Goal: Book appointment/travel/reservation

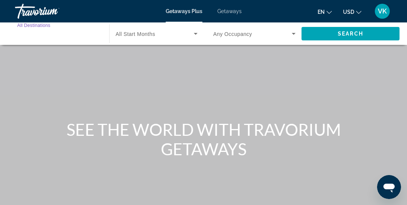
click at [56, 34] on input "Destination All Destinations" at bounding box center [58, 34] width 82 height 9
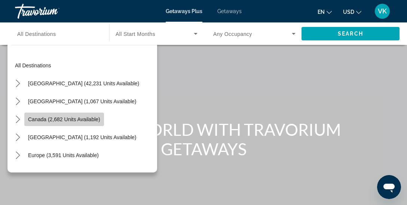
click at [90, 118] on span "Canada (2,682 units available)" at bounding box center [64, 119] width 72 height 6
type input "**********"
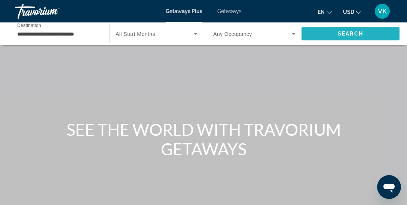
click at [344, 31] on span "Search" at bounding box center [349, 34] width 25 height 6
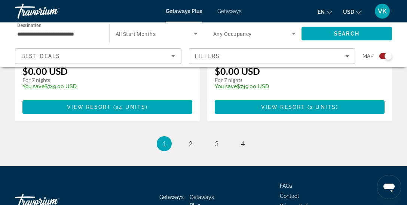
scroll to position [1753, 0]
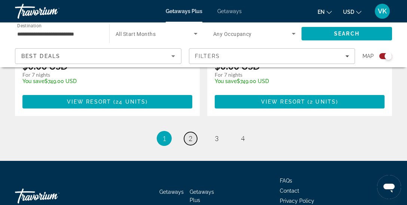
click at [191, 138] on span "2" at bounding box center [190, 138] width 4 height 8
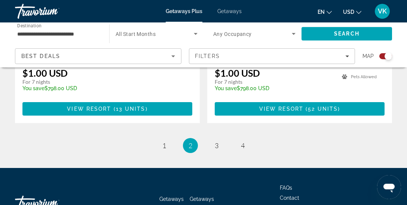
scroll to position [1765, 0]
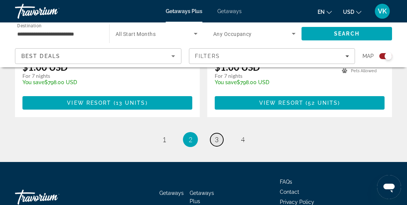
click at [216, 135] on span "3" at bounding box center [217, 139] width 4 height 8
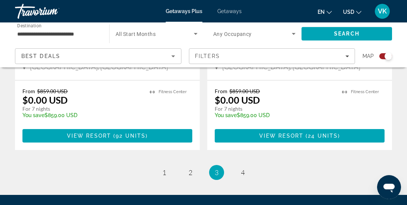
scroll to position [1746, 0]
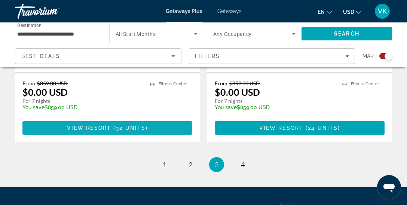
click at [139, 125] on span "92 units" at bounding box center [130, 128] width 30 height 6
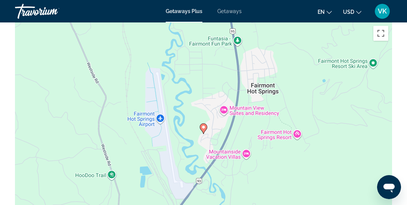
scroll to position [1260, 0]
click at [279, 131] on div "To activate drag with keyboard, press Alt + Enter. Once in keyboard drag state,…" at bounding box center [203, 133] width 377 height 224
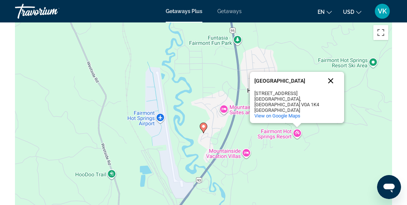
click at [328, 79] on button "Close" at bounding box center [330, 81] width 18 height 18
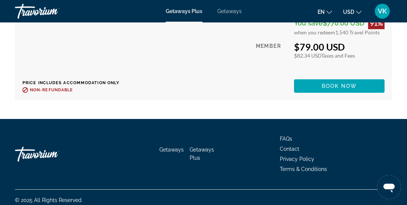
scroll to position [6273, 0]
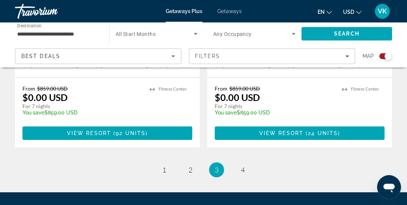
scroll to position [1765, 0]
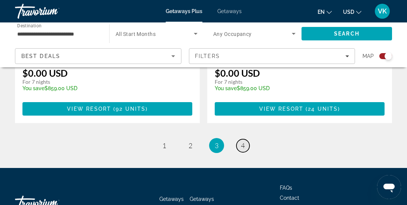
click at [243, 141] on span "4" at bounding box center [243, 145] width 4 height 8
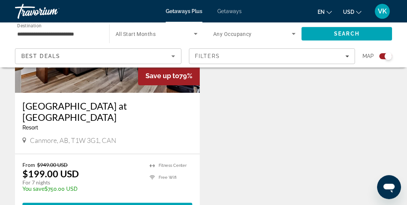
scroll to position [1633, 0]
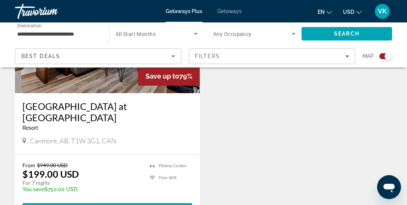
click at [120, 101] on h3 "[GEOGRAPHIC_DATA] at [GEOGRAPHIC_DATA]" at bounding box center [107, 112] width 170 height 22
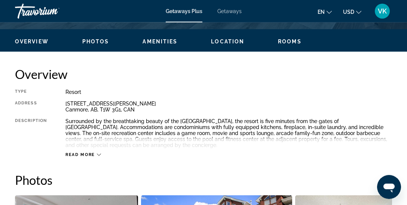
scroll to position [349, 0]
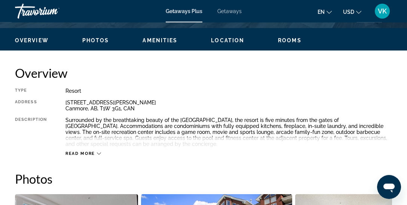
click at [91, 154] on span "Read more" at bounding box center [80, 153] width 30 height 5
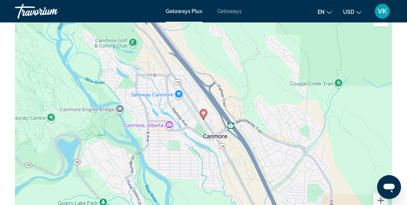
scroll to position [1226, 0]
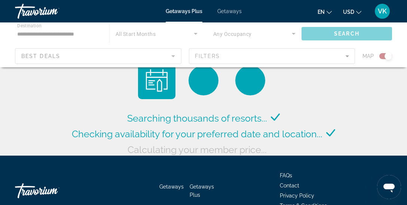
click at [26, 32] on div "Main content" at bounding box center [203, 44] width 407 height 45
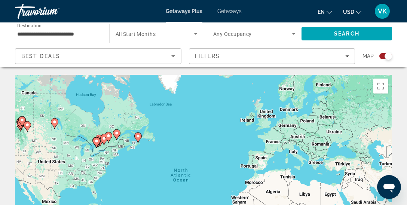
click at [75, 33] on input "**********" at bounding box center [58, 34] width 82 height 9
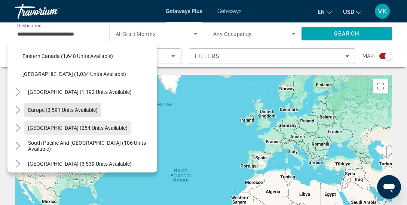
scroll to position [83, 0]
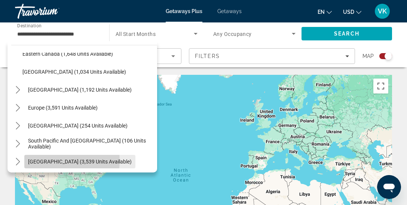
click at [55, 160] on span "[GEOGRAPHIC_DATA] (3,539 units available)" at bounding box center [80, 161] width 104 height 6
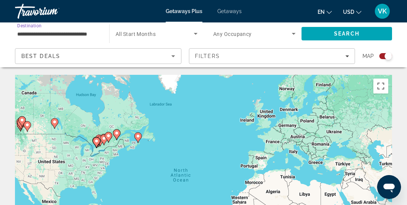
scroll to position [0, 10]
click at [333, 33] on span "Search" at bounding box center [346, 34] width 90 height 18
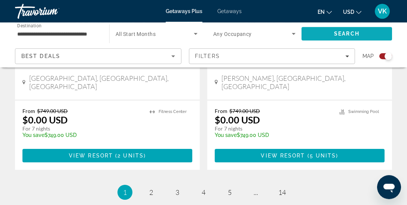
scroll to position [1707, 0]
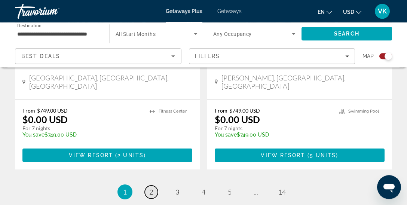
click at [154, 185] on link "page 2" at bounding box center [151, 191] width 13 height 13
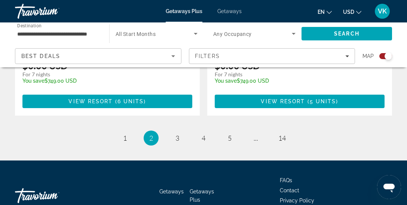
scroll to position [1761, 0]
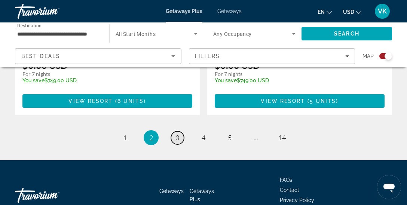
click at [175, 131] on link "page 3" at bounding box center [177, 137] width 13 height 13
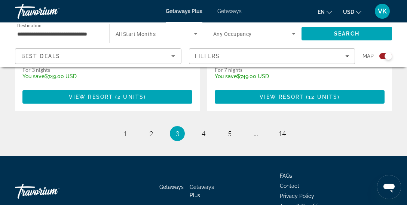
scroll to position [1763, 0]
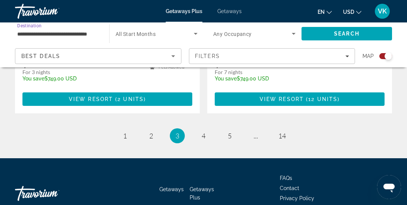
click at [51, 30] on input "**********" at bounding box center [58, 34] width 82 height 9
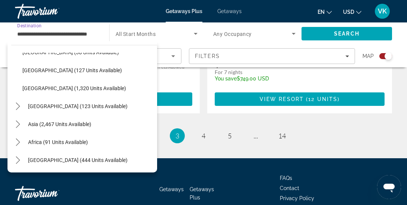
scroll to position [265, 0]
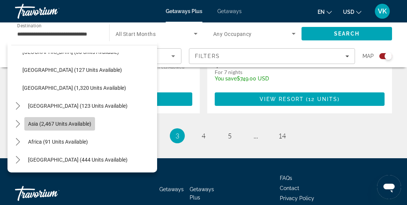
click at [34, 122] on span "Asia (2,467 units available)" at bounding box center [59, 124] width 63 height 6
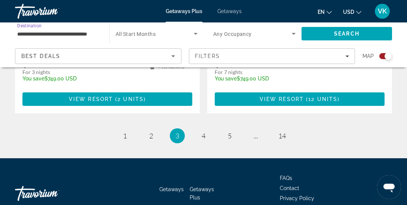
type input "**********"
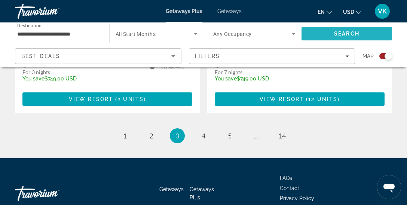
click at [325, 30] on span "Search" at bounding box center [346, 34] width 90 height 18
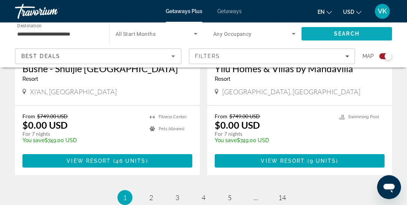
scroll to position [1719, 0]
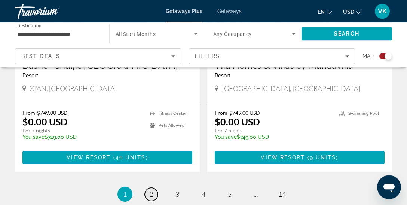
click at [151, 190] on span "2" at bounding box center [151, 194] width 4 height 8
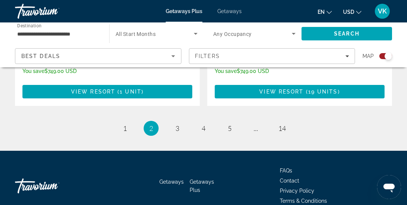
scroll to position [1775, 0]
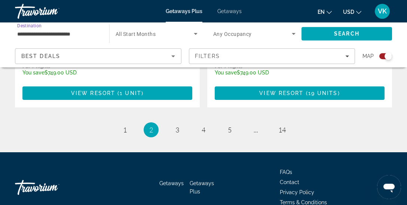
click at [76, 35] on input "**********" at bounding box center [58, 34] width 82 height 9
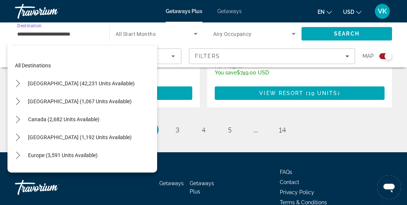
scroll to position [134, 0]
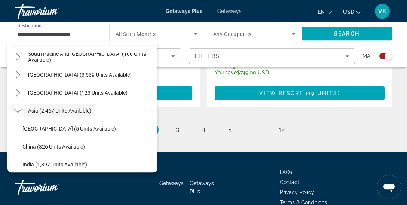
click at [81, 31] on input "**********" at bounding box center [58, 34] width 82 height 9
click at [86, 33] on input "**********" at bounding box center [58, 34] width 82 height 9
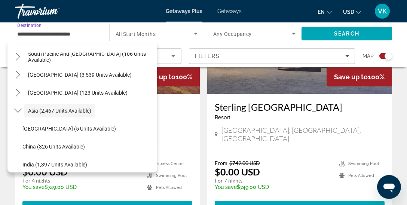
scroll to position [1394, 0]
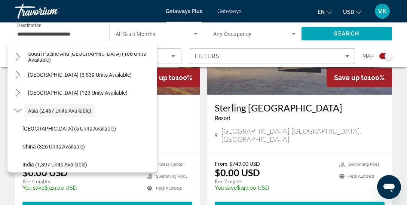
click at [38, 40] on div "**********" at bounding box center [58, 33] width 82 height 21
click at [52, 32] on input "**********" at bounding box center [58, 34] width 82 height 9
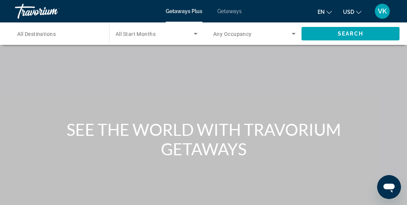
click at [41, 36] on span "All Destinations" at bounding box center [36, 34] width 38 height 6
click at [41, 36] on input "Destination All Destinations" at bounding box center [58, 34] width 82 height 9
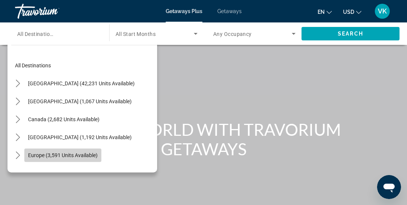
click at [64, 155] on span "Europe (3,591 units available)" at bounding box center [63, 155] width 70 height 6
type input "**********"
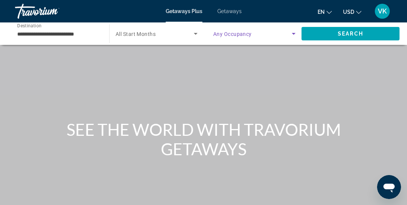
click at [293, 33] on icon "Search widget" at bounding box center [293, 34] width 4 height 2
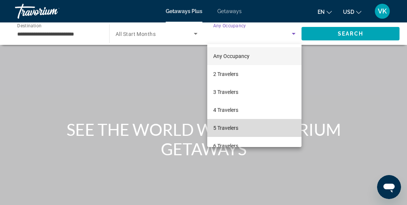
click at [234, 129] on span "5 Travelers" at bounding box center [225, 127] width 25 height 9
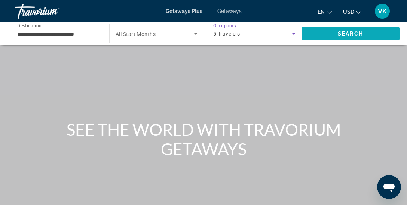
click at [346, 32] on span "Search" at bounding box center [349, 34] width 25 height 6
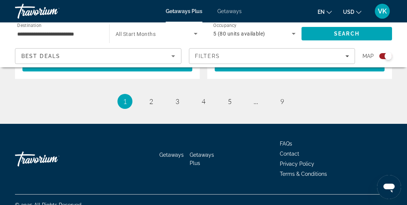
scroll to position [1757, 0]
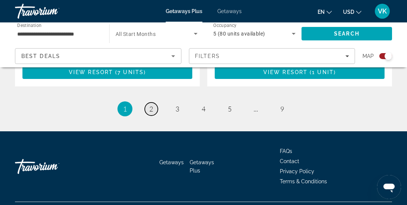
click at [152, 105] on span "2" at bounding box center [151, 109] width 4 height 8
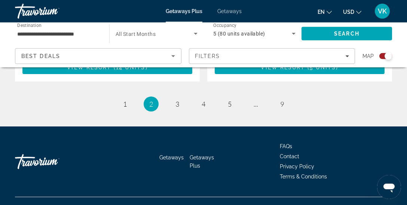
scroll to position [1773, 0]
click at [176, 100] on span "3" at bounding box center [177, 104] width 4 height 8
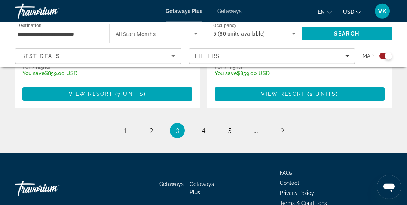
scroll to position [1747, 0]
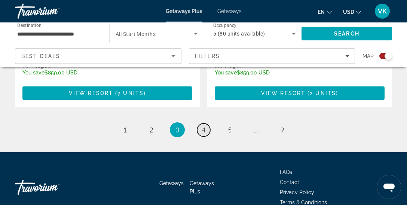
click at [205, 126] on span "4" at bounding box center [203, 130] width 4 height 8
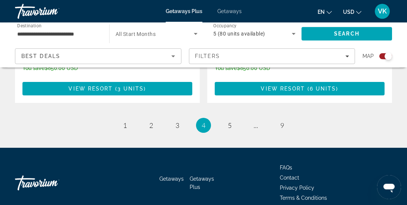
scroll to position [1760, 0]
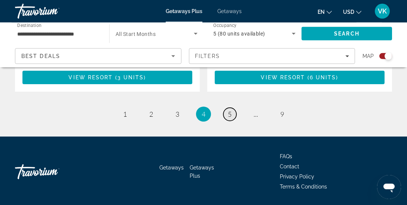
click at [229, 110] on span "5" at bounding box center [230, 114] width 4 height 8
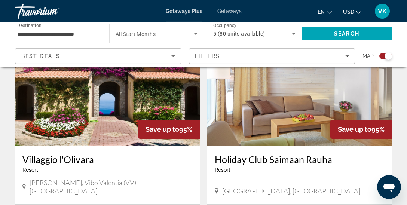
scroll to position [1324, 0]
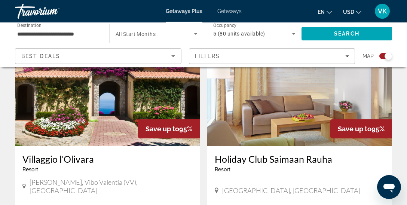
click at [161, 105] on img "Main content" at bounding box center [107, 86] width 185 height 120
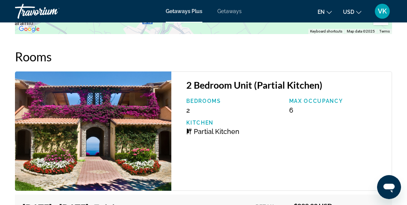
scroll to position [1495, 0]
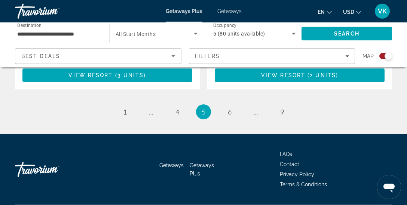
scroll to position [1761, 0]
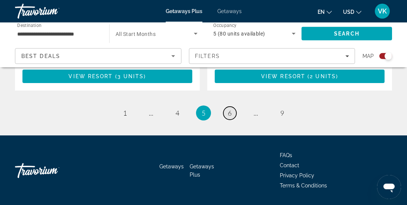
click at [231, 109] on span "6" at bounding box center [230, 113] width 4 height 8
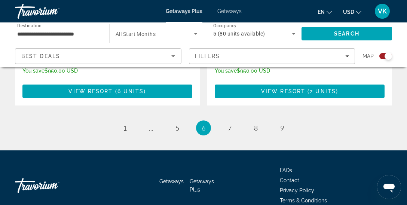
scroll to position [1757, 0]
click at [231, 124] on span "7" at bounding box center [230, 128] width 4 height 8
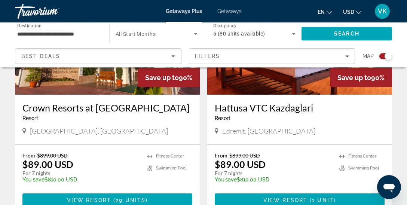
scroll to position [355, 0]
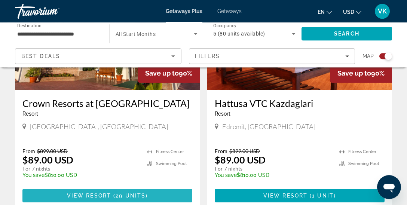
click at [150, 194] on span "Main content" at bounding box center [107, 195] width 170 height 18
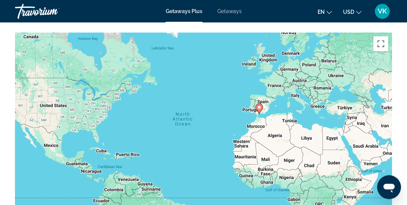
scroll to position [1188, 0]
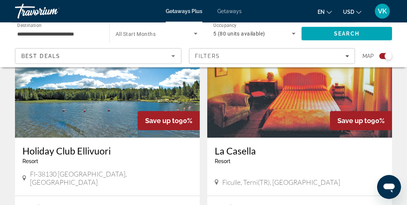
scroll to position [561, 0]
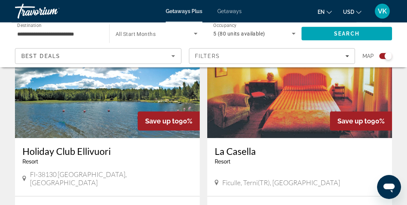
click at [339, 108] on img "Main content" at bounding box center [299, 78] width 185 height 120
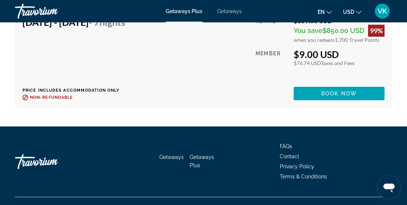
scroll to position [1771, 0]
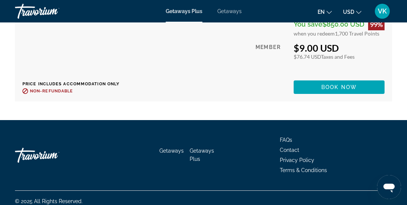
click at [325, 169] on div "Getaways Getaways Plus FAQs Contact Privacy Policy Terms & Conditions" at bounding box center [203, 155] width 377 height 70
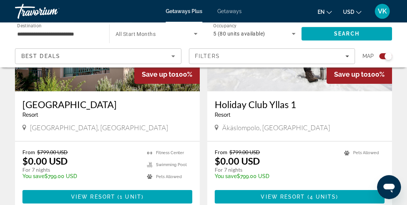
scroll to position [1383, 0]
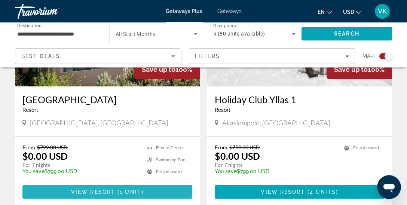
click at [133, 183] on span "Main content" at bounding box center [107, 192] width 170 height 18
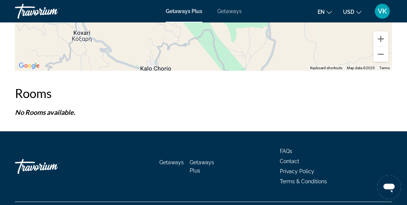
scroll to position [1469, 0]
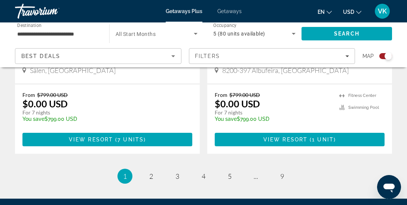
scroll to position [1690, 0]
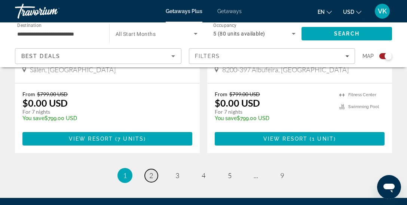
click at [148, 171] on link "page 2" at bounding box center [151, 175] width 13 height 13
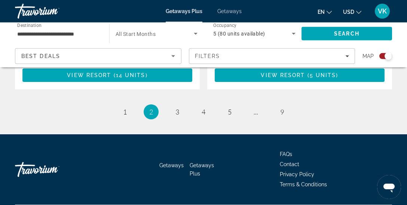
scroll to position [1763, 0]
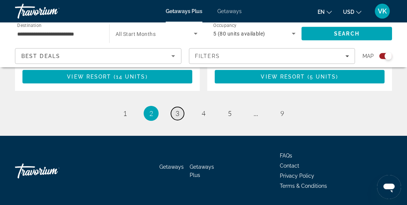
click at [178, 109] on span "3" at bounding box center [177, 113] width 4 height 8
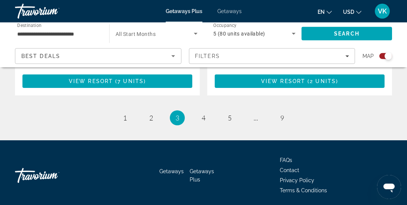
scroll to position [1759, 0]
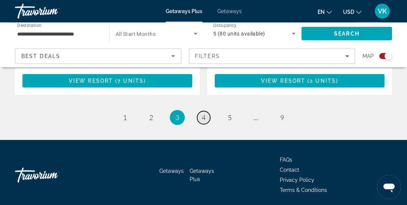
click at [201, 111] on link "page 4" at bounding box center [203, 117] width 13 height 13
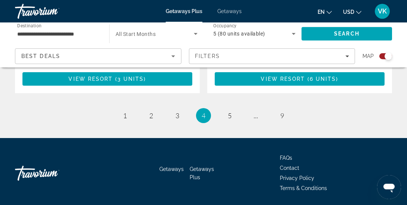
scroll to position [1759, 0]
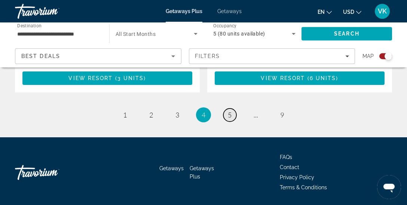
click at [229, 111] on span "5" at bounding box center [230, 115] width 4 height 8
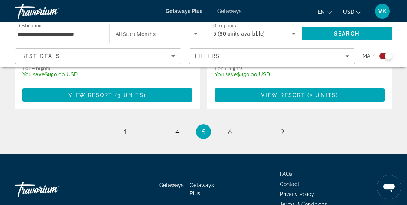
scroll to position [1741, 0]
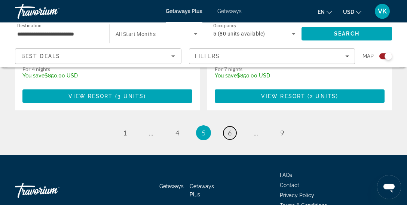
click at [231, 129] on span "6" at bounding box center [230, 133] width 4 height 8
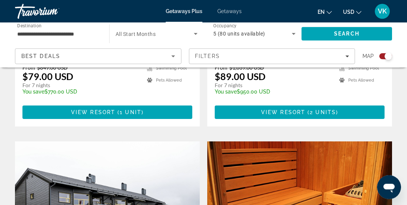
scroll to position [1228, 0]
